Goal: Task Accomplishment & Management: Manage account settings

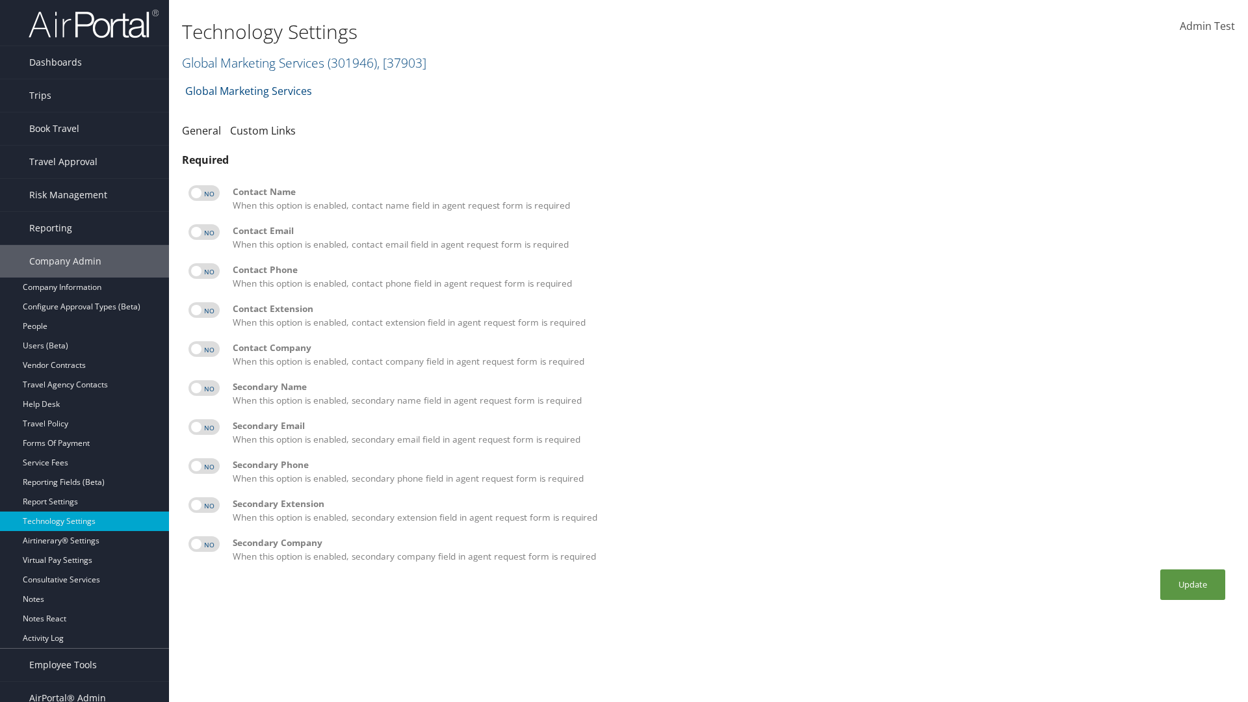
click at [204, 193] on label at bounding box center [204, 193] width 31 height 16
click at [203, 193] on input "checkbox" at bounding box center [199, 195] width 8 height 8
checkbox input "true"
click at [204, 232] on label at bounding box center [204, 232] width 31 height 16
click at [203, 232] on input "checkbox" at bounding box center [199, 234] width 8 height 8
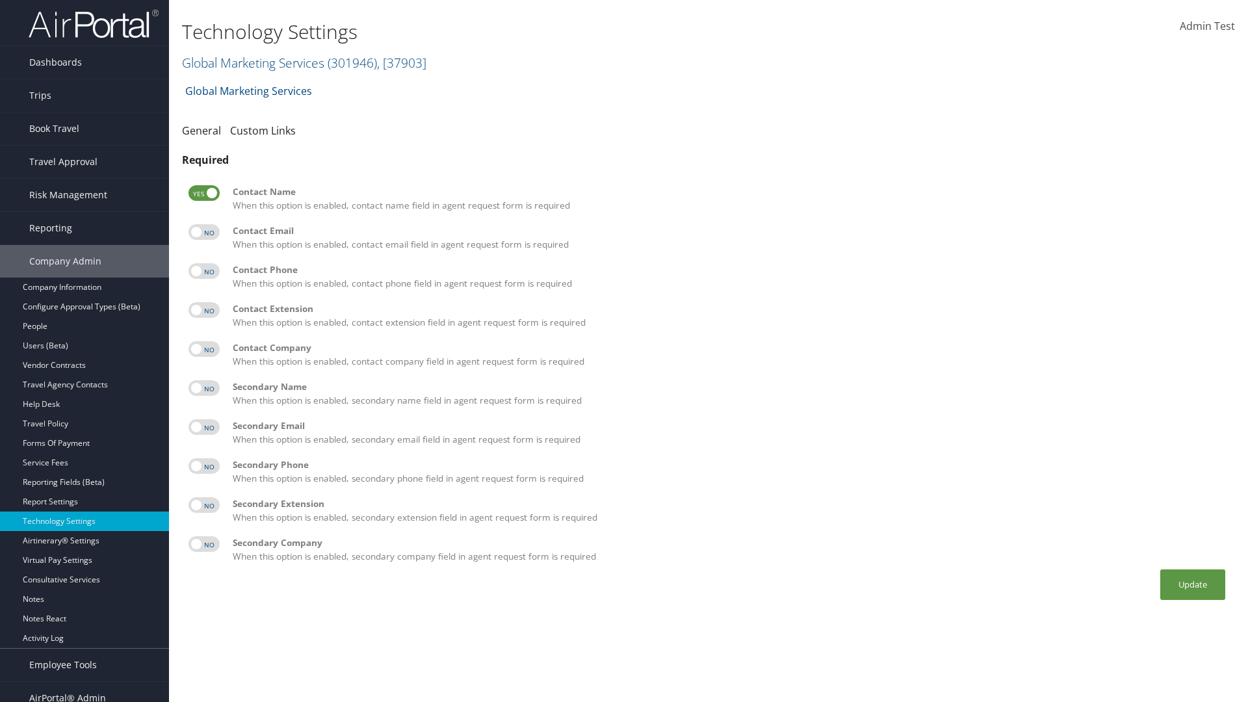
checkbox input "true"
click at [204, 271] on label at bounding box center [204, 271] width 31 height 16
click at [203, 271] on input "checkbox" at bounding box center [199, 273] width 8 height 8
checkbox input "true"
click at [204, 310] on label at bounding box center [204, 310] width 31 height 16
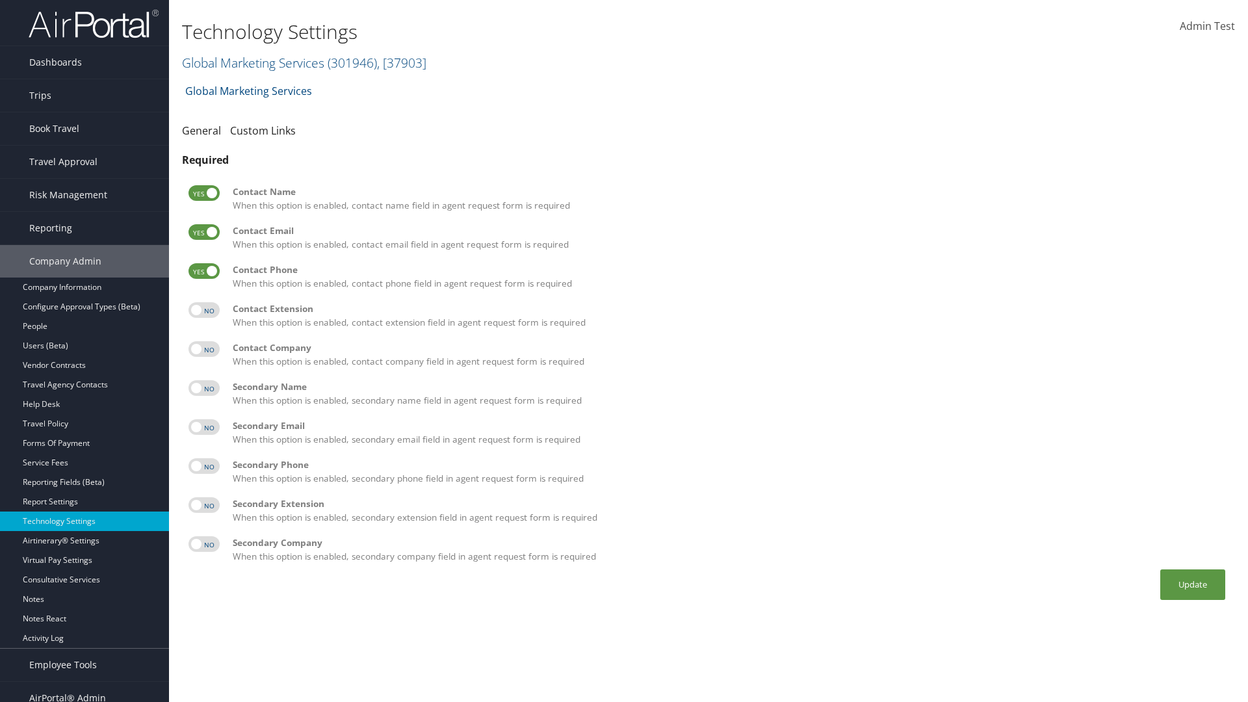
click at [203, 310] on input "checkbox" at bounding box center [199, 312] width 8 height 8
checkbox input "true"
click at [204, 349] on label at bounding box center [204, 349] width 31 height 16
click at [203, 349] on input "checkbox" at bounding box center [199, 351] width 8 height 8
checkbox input "true"
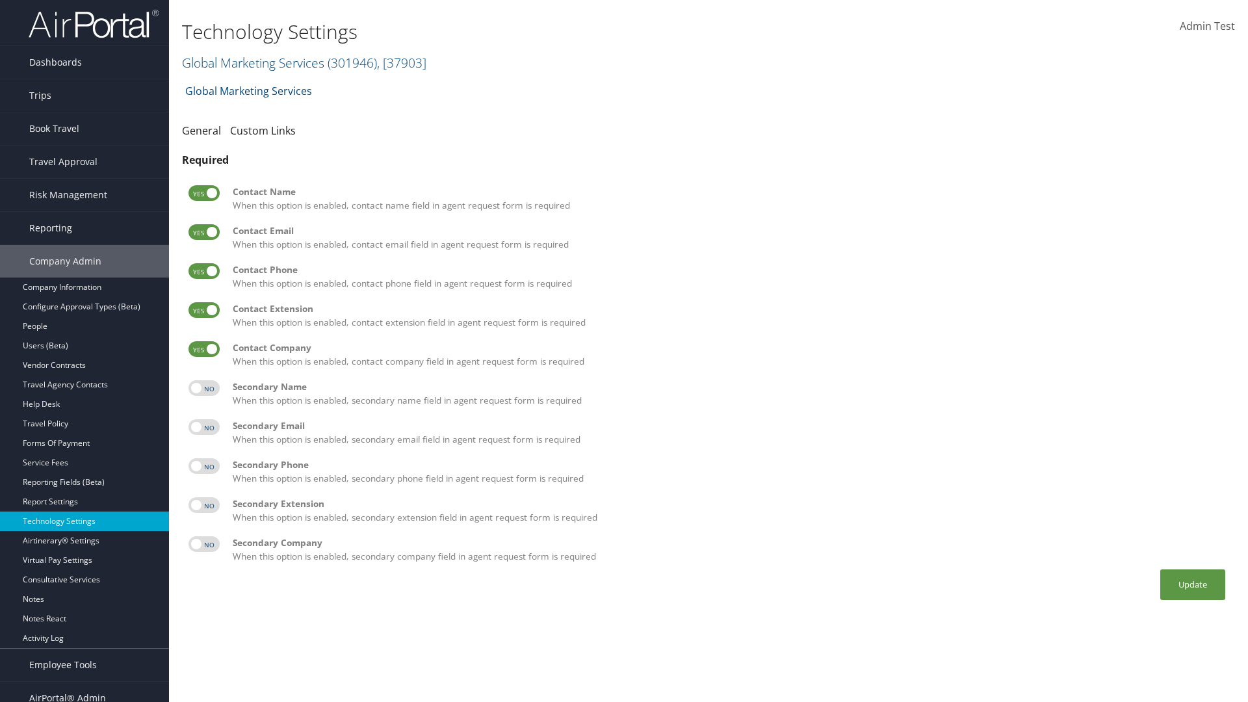
click at [204, 388] on label at bounding box center [204, 388] width 31 height 16
click at [203, 388] on input "checkbox" at bounding box center [199, 390] width 8 height 8
checkbox input "true"
click at [204, 427] on label at bounding box center [204, 427] width 31 height 16
click at [203, 427] on input "checkbox" at bounding box center [199, 429] width 8 height 8
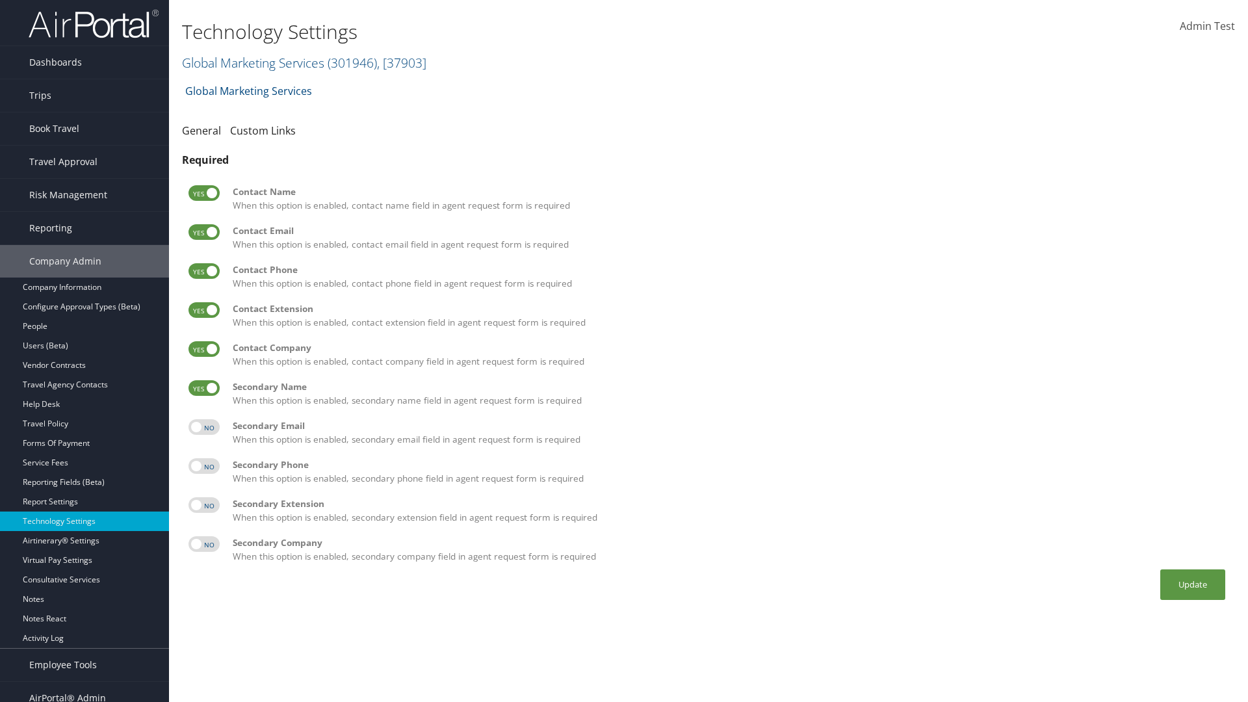
checkbox input "true"
click at [204, 466] on label at bounding box center [204, 466] width 31 height 16
click at [203, 466] on input "checkbox" at bounding box center [199, 468] width 8 height 8
checkbox input "true"
click at [204, 505] on label at bounding box center [204, 505] width 31 height 16
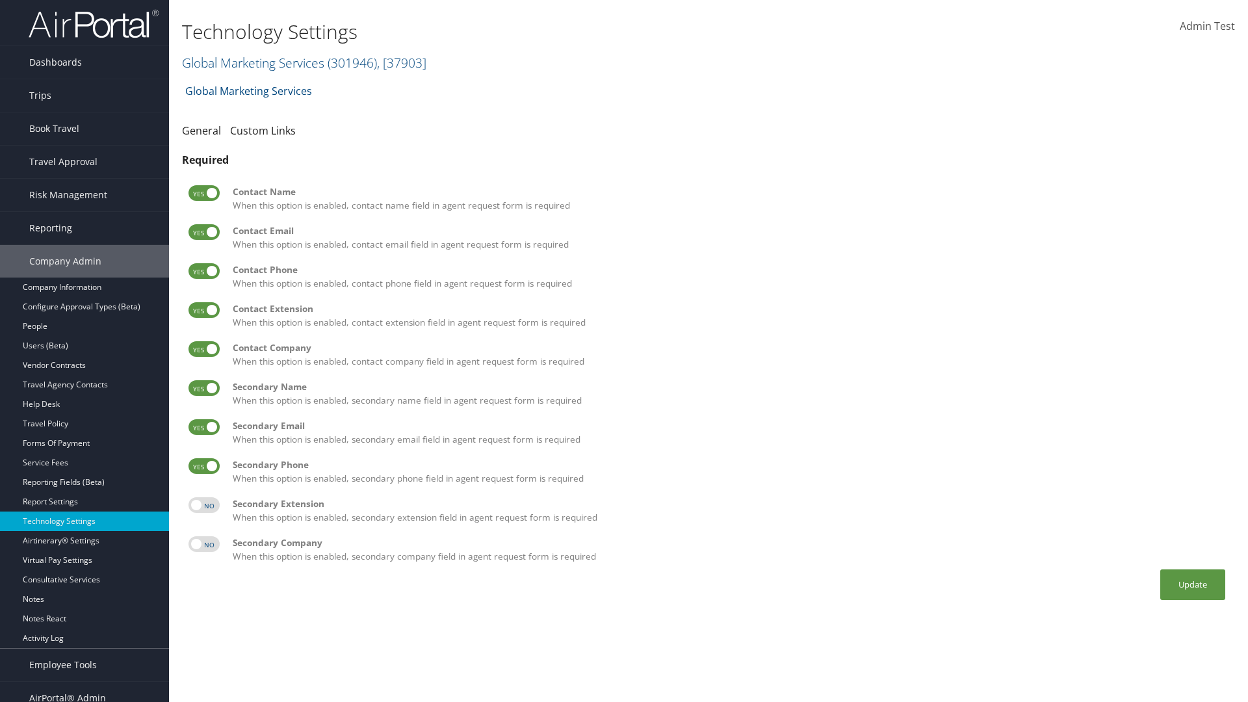
click at [203, 505] on input "checkbox" at bounding box center [199, 507] width 8 height 8
checkbox input "true"
click at [204, 544] on label at bounding box center [204, 544] width 31 height 16
click at [203, 544] on input "checkbox" at bounding box center [199, 546] width 8 height 8
checkbox input "true"
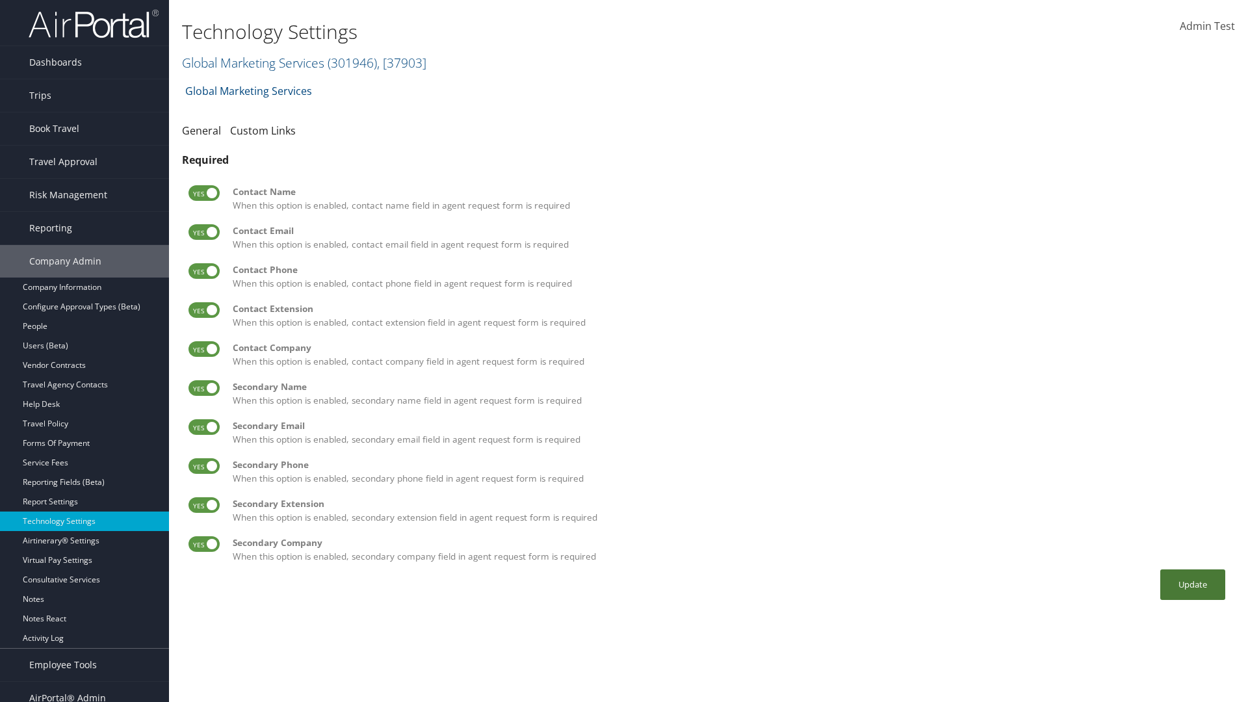
click at [1193, 584] on button "Update" at bounding box center [1192, 584] width 65 height 31
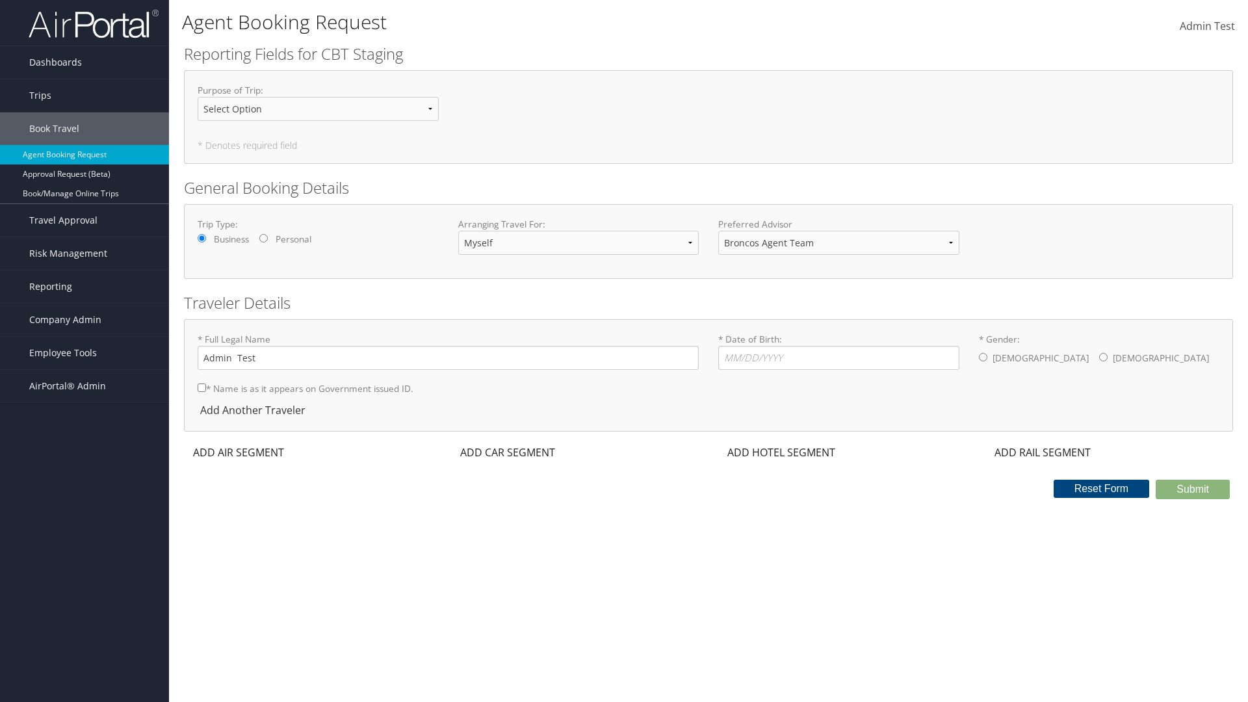
click at [239, 452] on div "ADD AIR SEGMENT" at bounding box center [237, 453] width 107 height 16
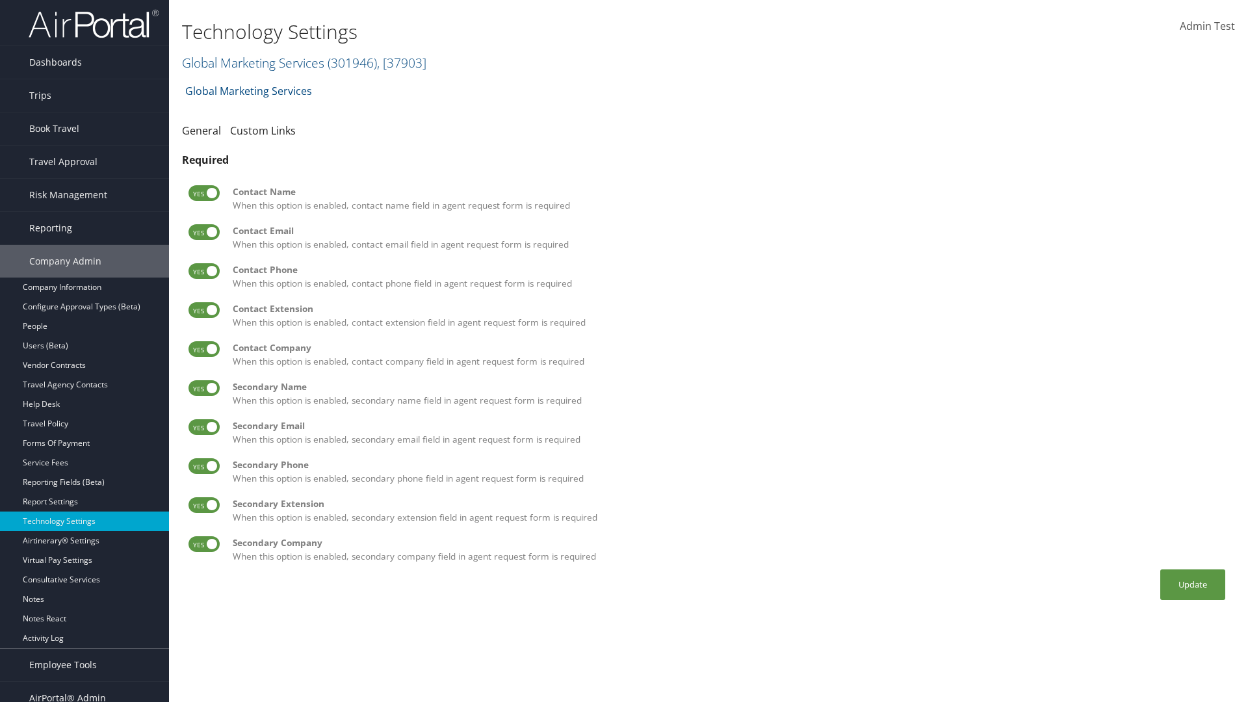
click at [204, 193] on label at bounding box center [204, 193] width 31 height 16
click at [203, 193] on input "checkbox" at bounding box center [199, 195] width 8 height 8
checkbox input "false"
click at [204, 232] on label at bounding box center [204, 232] width 31 height 16
click at [203, 232] on input "checkbox" at bounding box center [199, 234] width 8 height 8
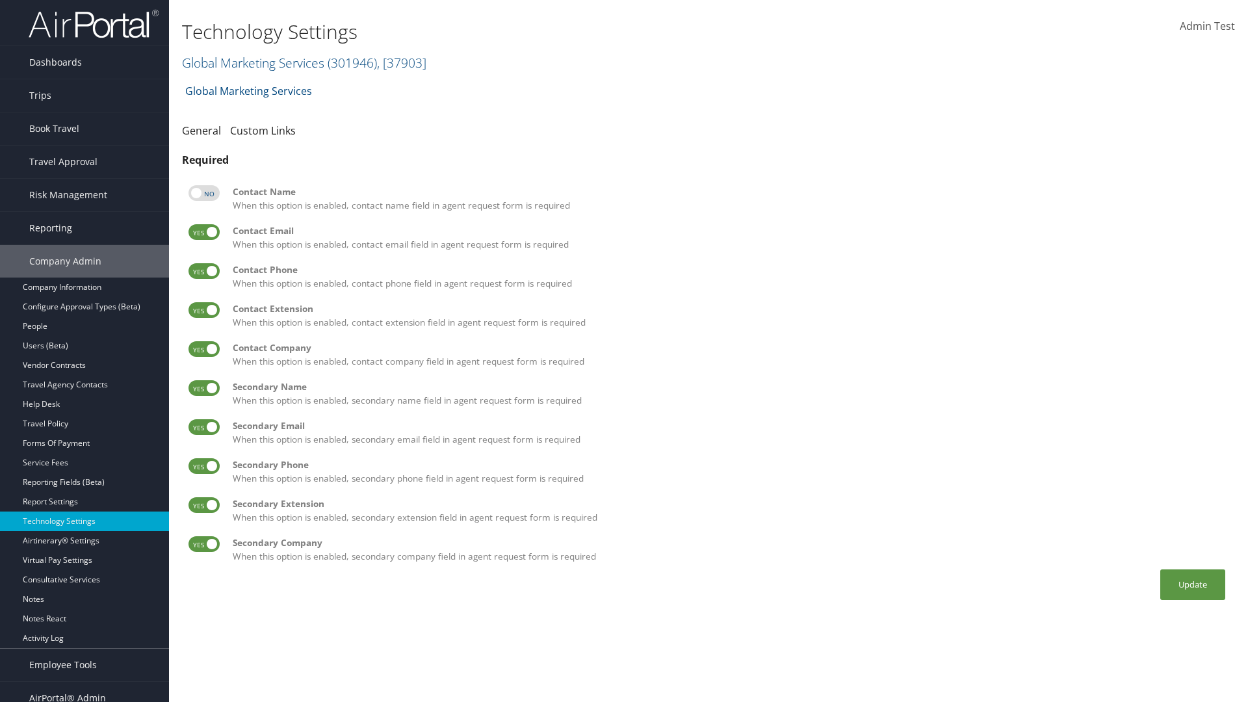
checkbox input "false"
click at [204, 271] on label at bounding box center [204, 271] width 31 height 16
click at [203, 271] on input "checkbox" at bounding box center [199, 273] width 8 height 8
checkbox input "false"
click at [204, 310] on label at bounding box center [204, 310] width 31 height 16
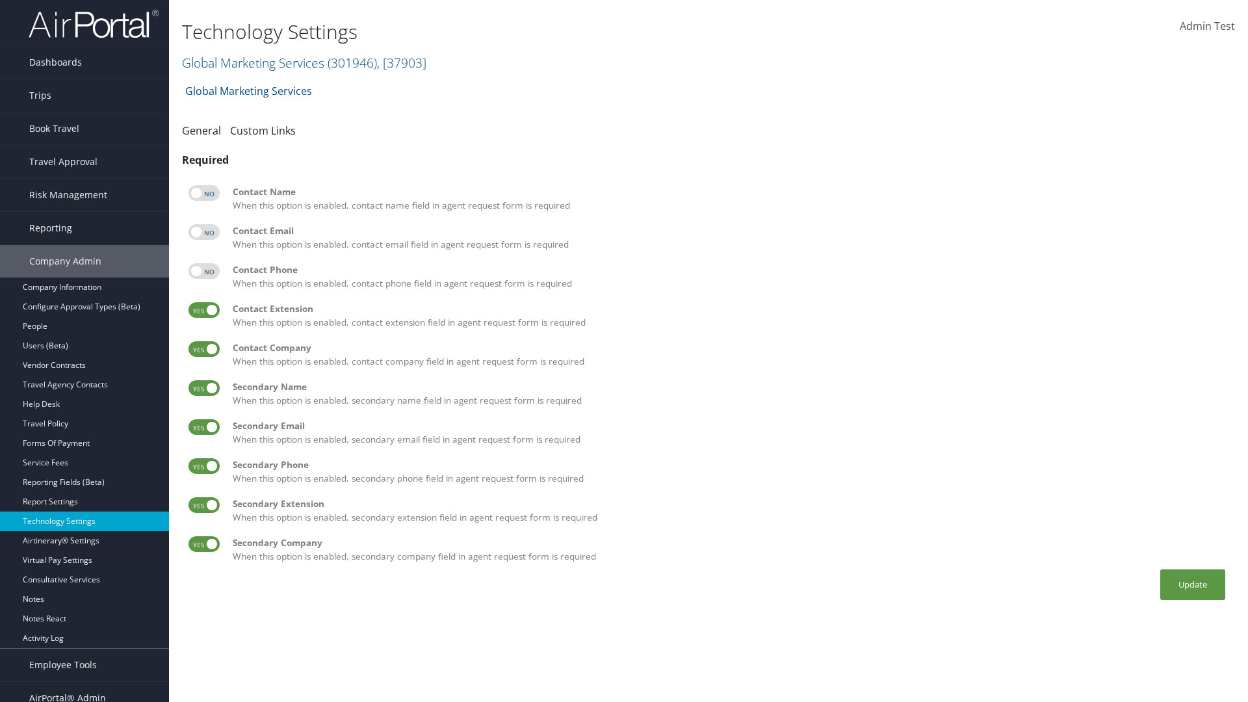
click at [203, 310] on input "checkbox" at bounding box center [199, 312] width 8 height 8
checkbox input "false"
click at [204, 349] on label at bounding box center [204, 349] width 31 height 16
click at [203, 349] on input "checkbox" at bounding box center [199, 351] width 8 height 8
checkbox input "false"
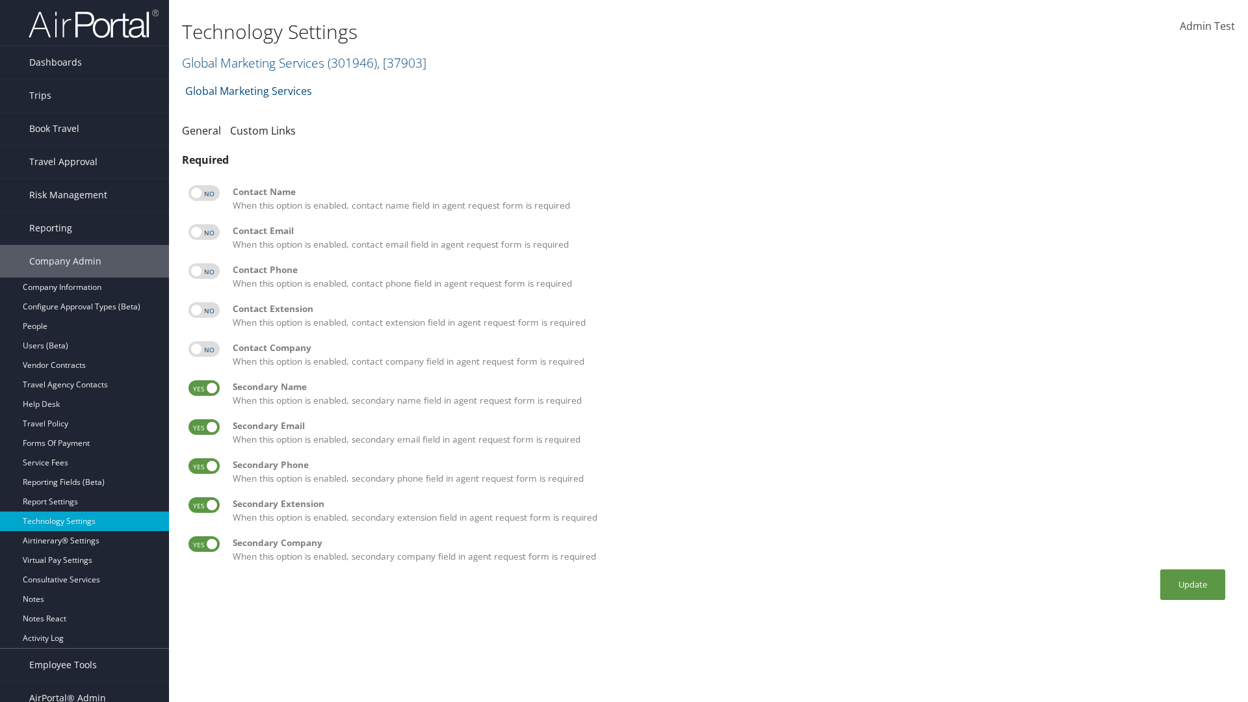
click at [204, 388] on label at bounding box center [204, 388] width 31 height 16
click at [203, 388] on input "checkbox" at bounding box center [199, 390] width 8 height 8
checkbox input "false"
click at [204, 427] on label at bounding box center [204, 427] width 31 height 16
click at [203, 427] on input "checkbox" at bounding box center [199, 429] width 8 height 8
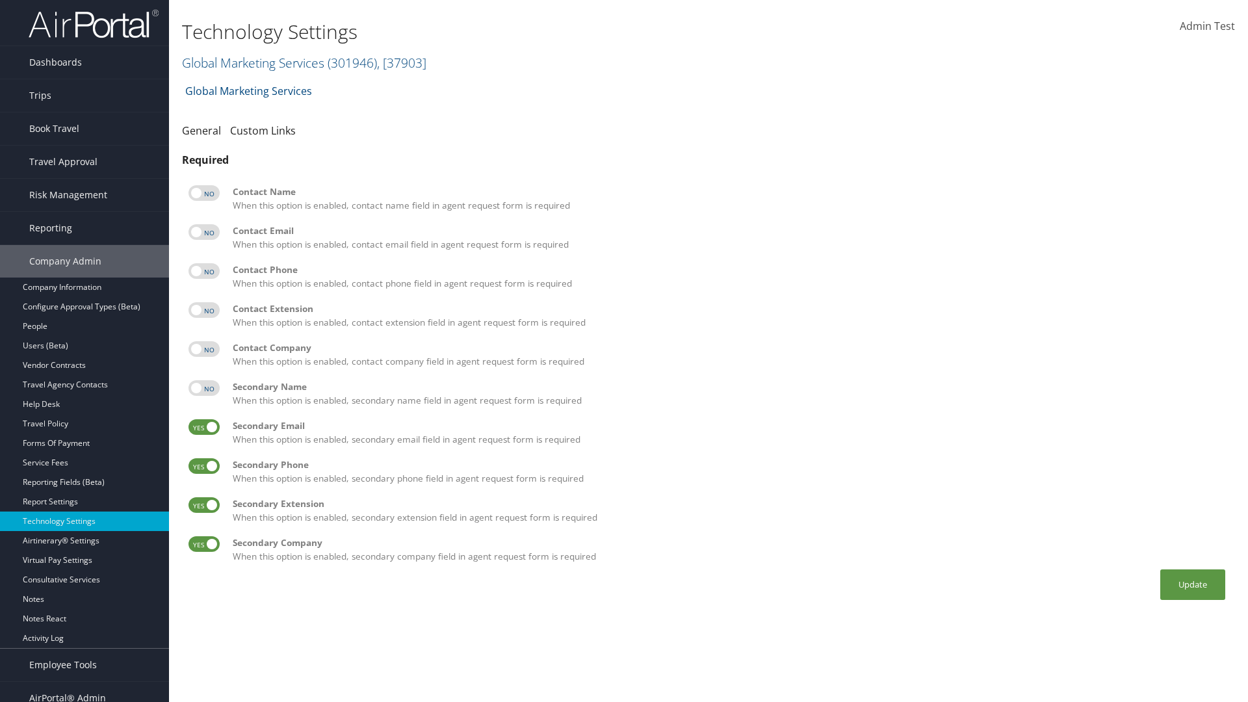
checkbox input "false"
click at [204, 466] on label at bounding box center [204, 466] width 31 height 16
click at [203, 466] on input "checkbox" at bounding box center [199, 468] width 8 height 8
checkbox input "false"
click at [204, 505] on label at bounding box center [204, 505] width 31 height 16
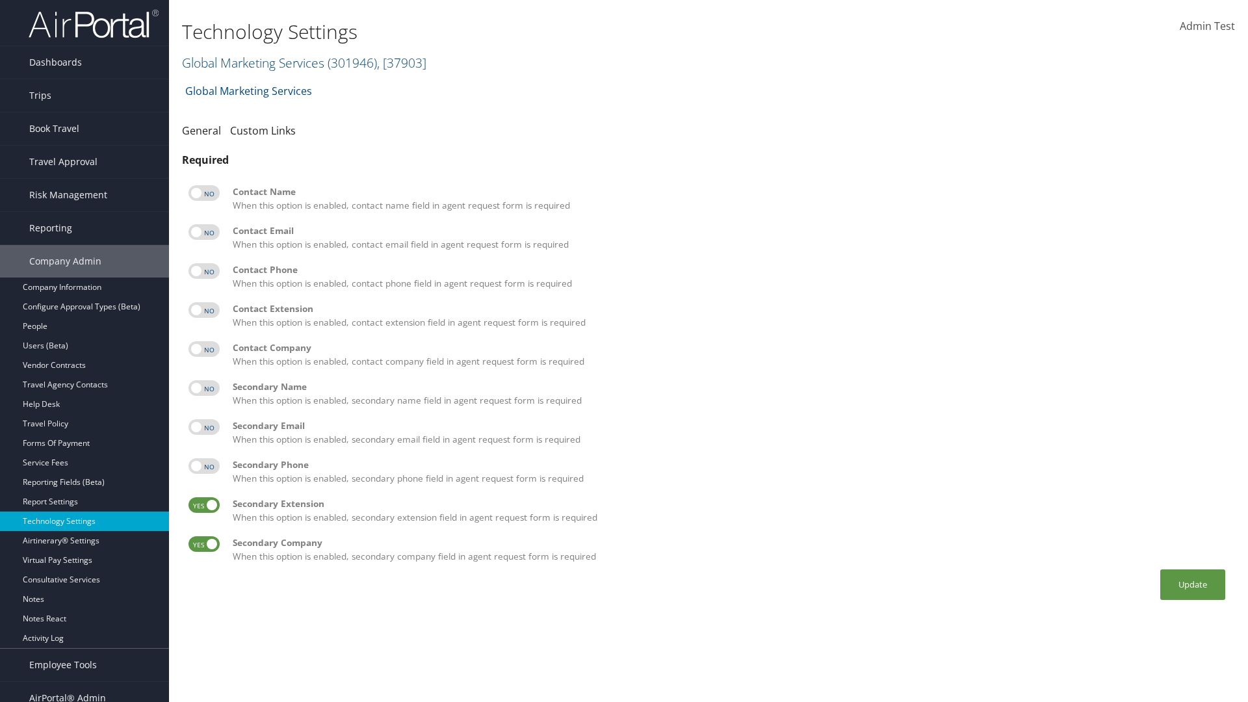
click at [203, 505] on input "checkbox" at bounding box center [199, 507] width 8 height 8
checkbox input "false"
click at [204, 544] on label at bounding box center [204, 544] width 31 height 16
click at [203, 544] on input "checkbox" at bounding box center [199, 546] width 8 height 8
checkbox input "false"
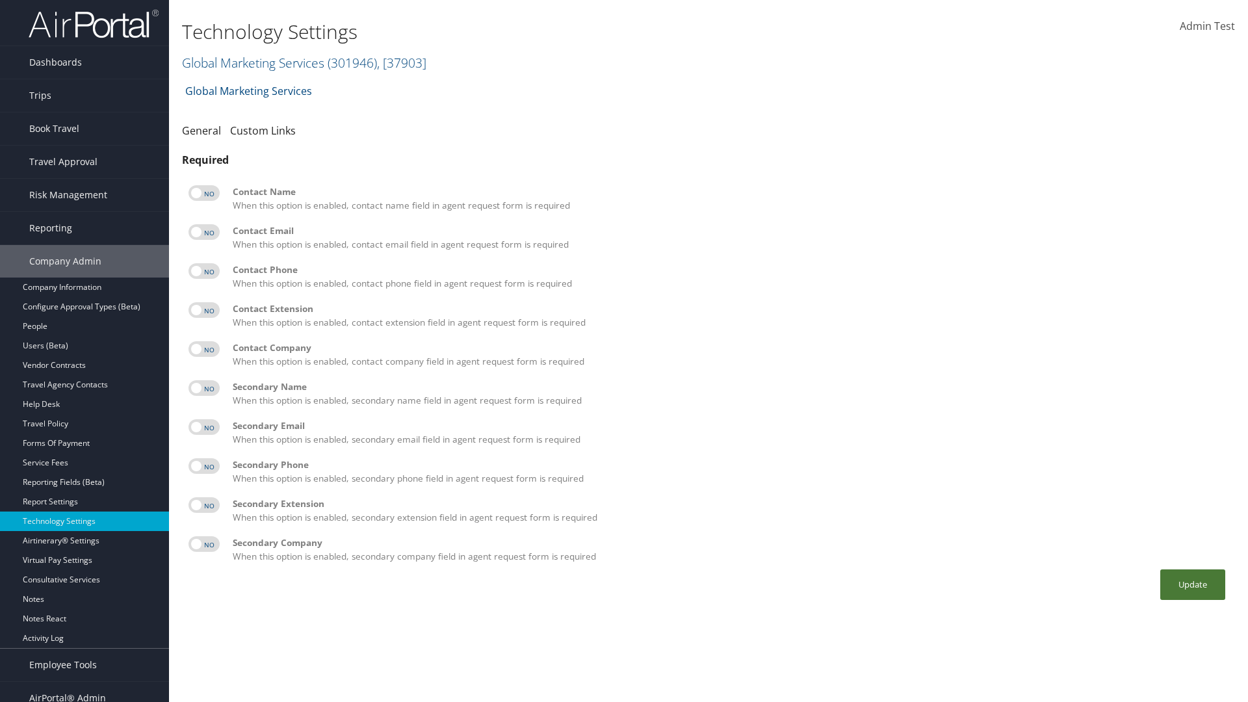
click at [1193, 584] on button "Update" at bounding box center [1192, 584] width 65 height 31
